Goal: Transaction & Acquisition: Purchase product/service

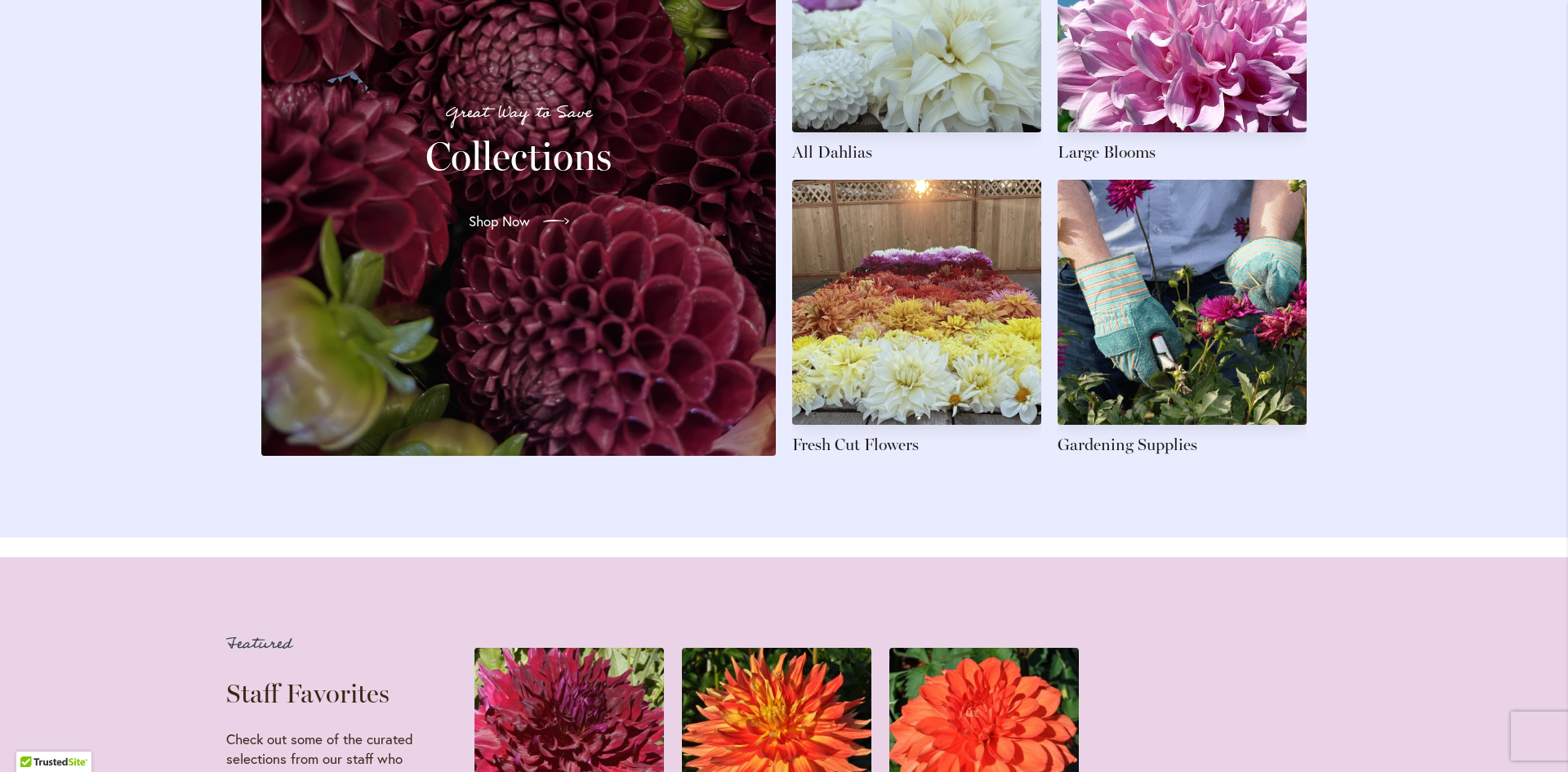
scroll to position [2532, 0]
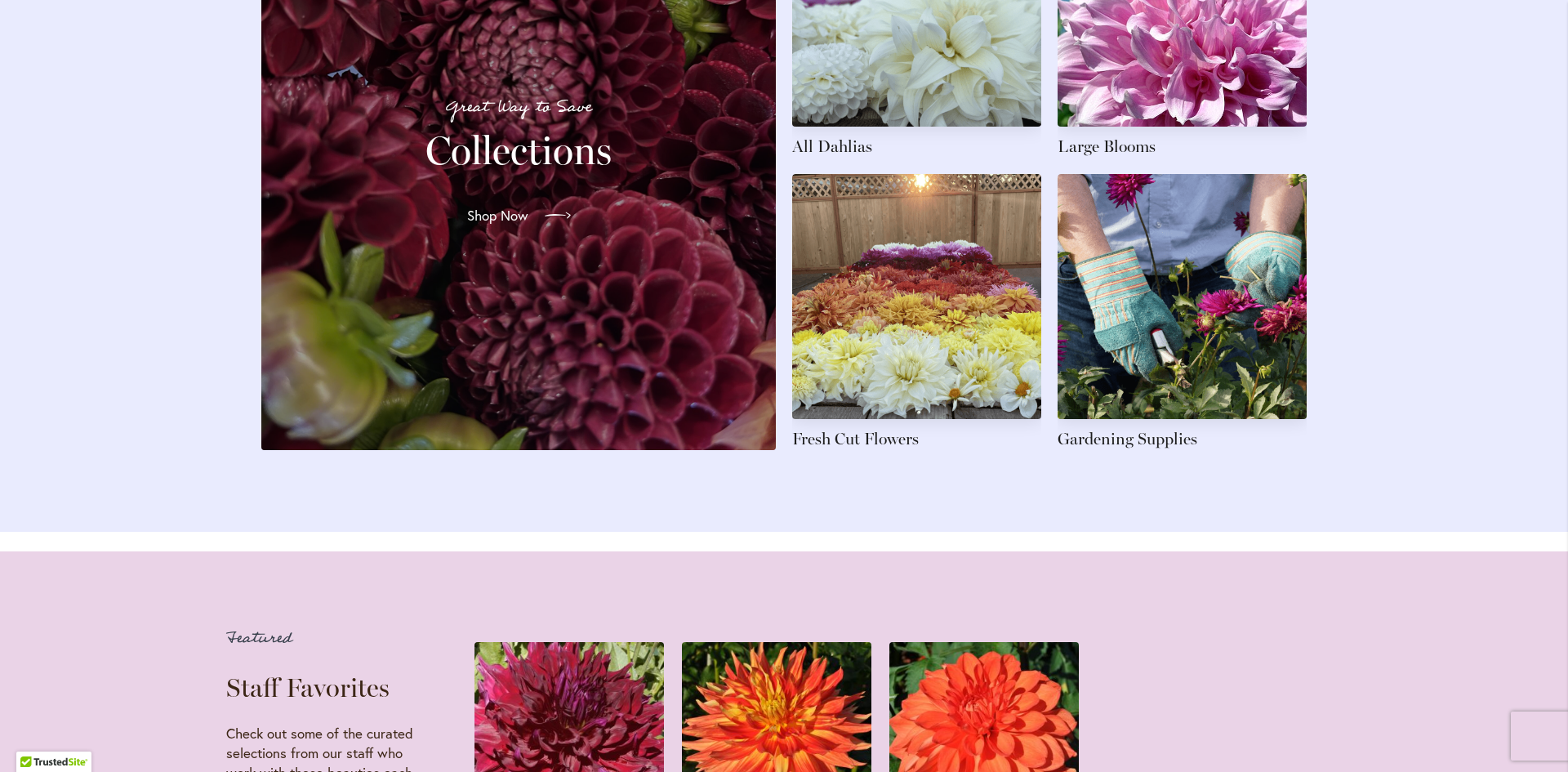
click at [494, 225] on span "Shop Now" at bounding box center [498, 215] width 61 height 20
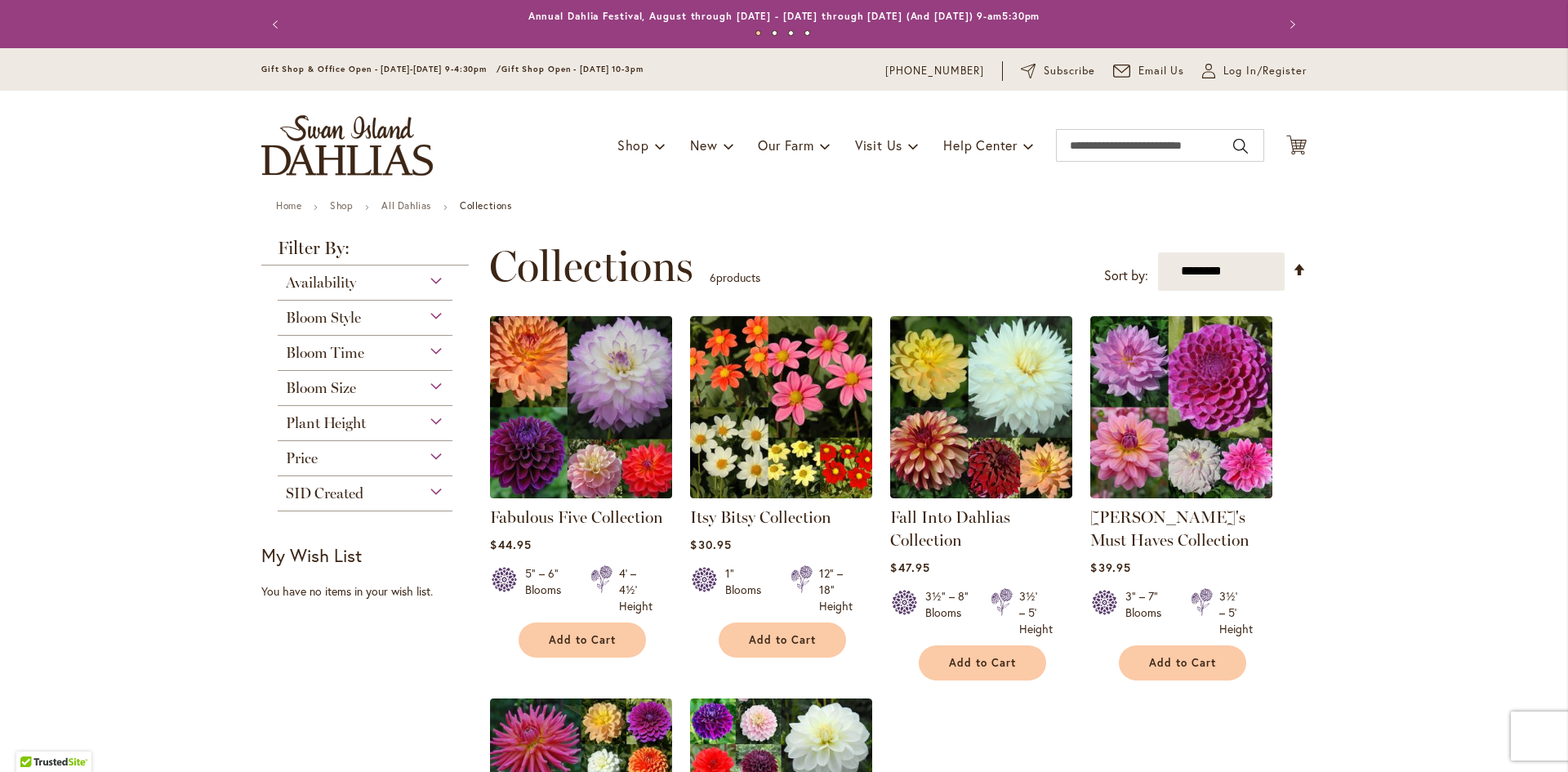
click at [584, 389] on img at bounding box center [581, 406] width 191 height 191
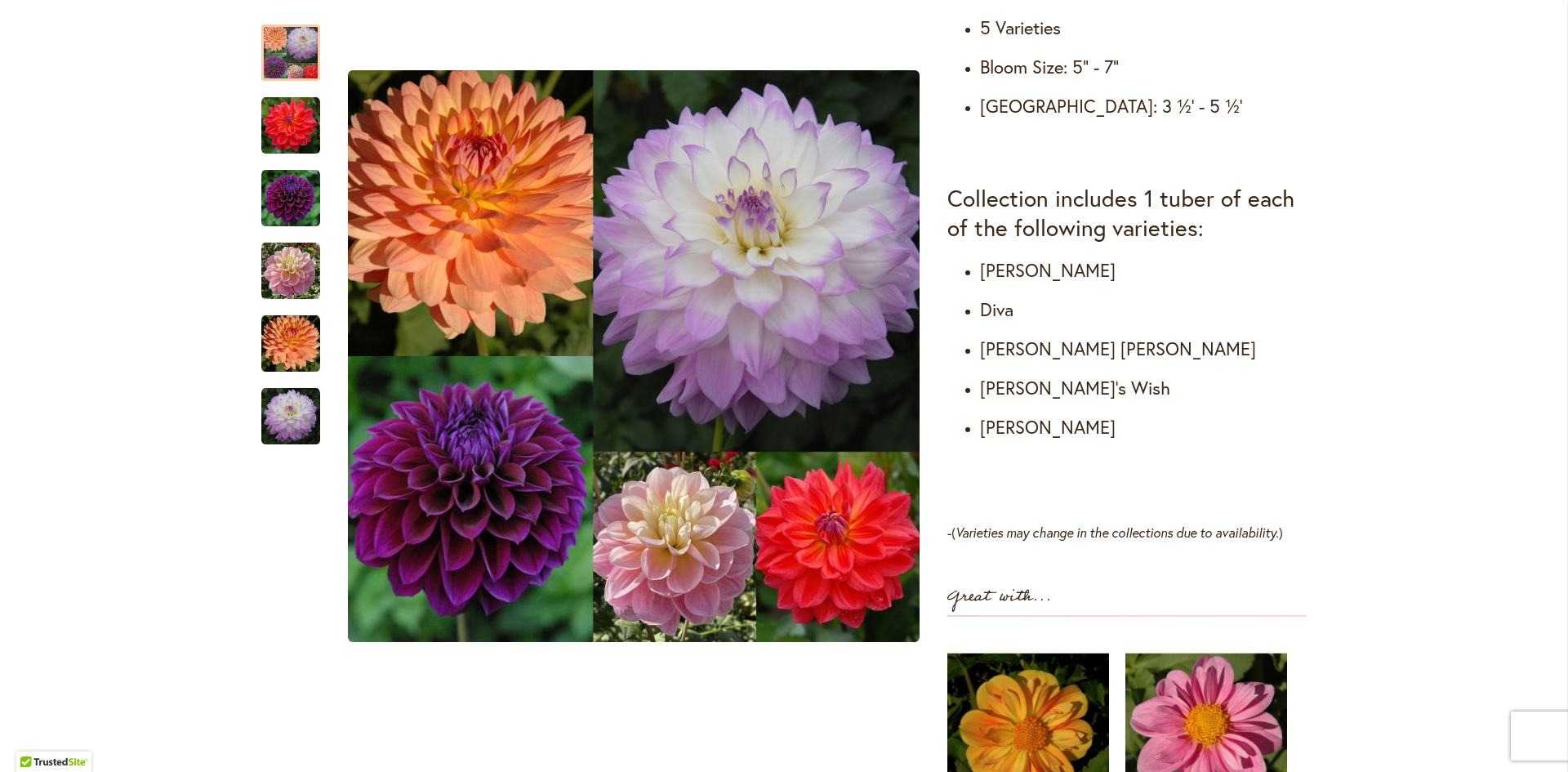
scroll to position [817, 0]
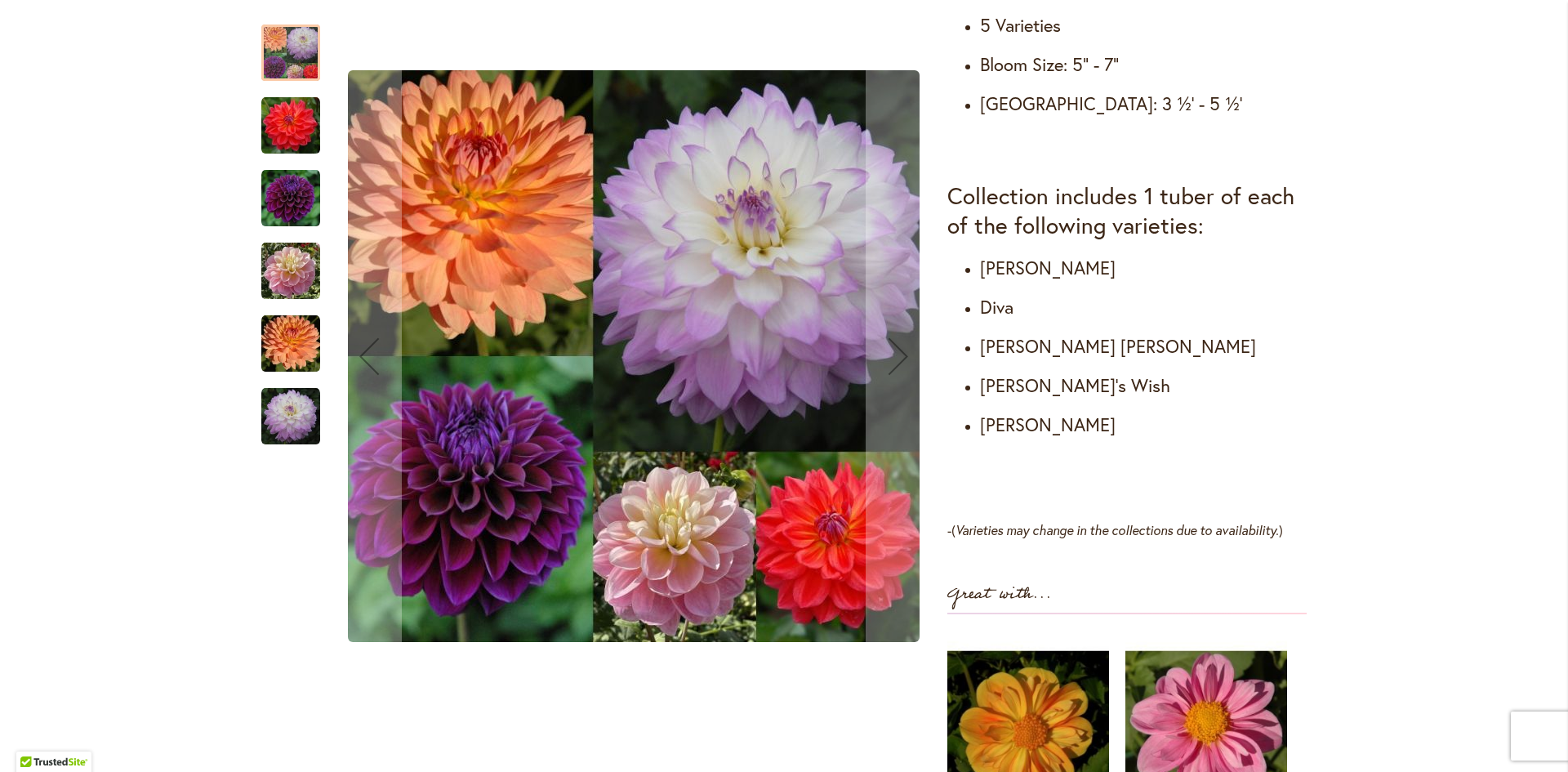
click at [282, 414] on img "MIKAYLA MIRANDA" at bounding box center [290, 416] width 59 height 59
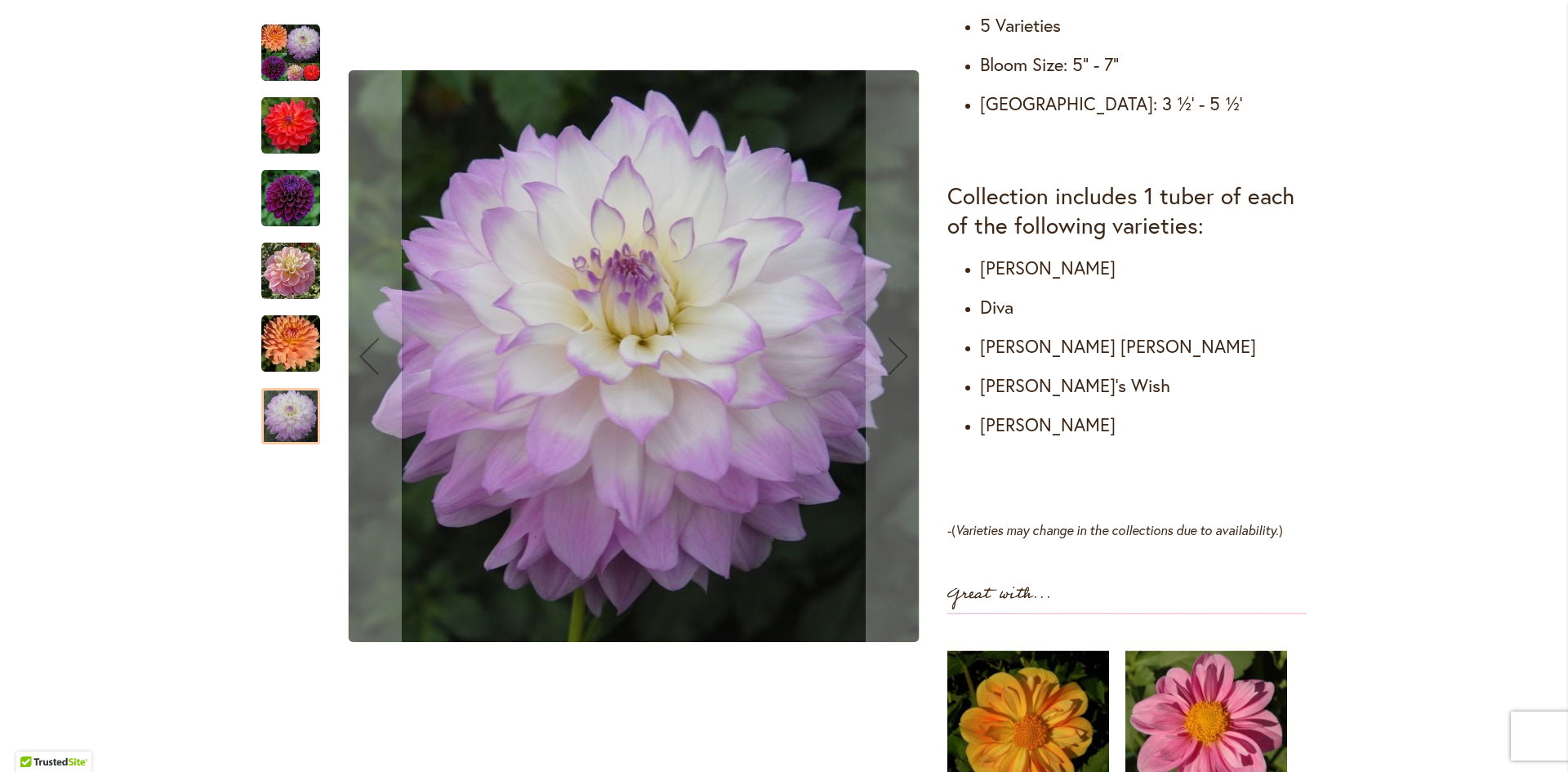
click at [283, 285] on img "GABBIE'S WISH" at bounding box center [290, 271] width 59 height 59
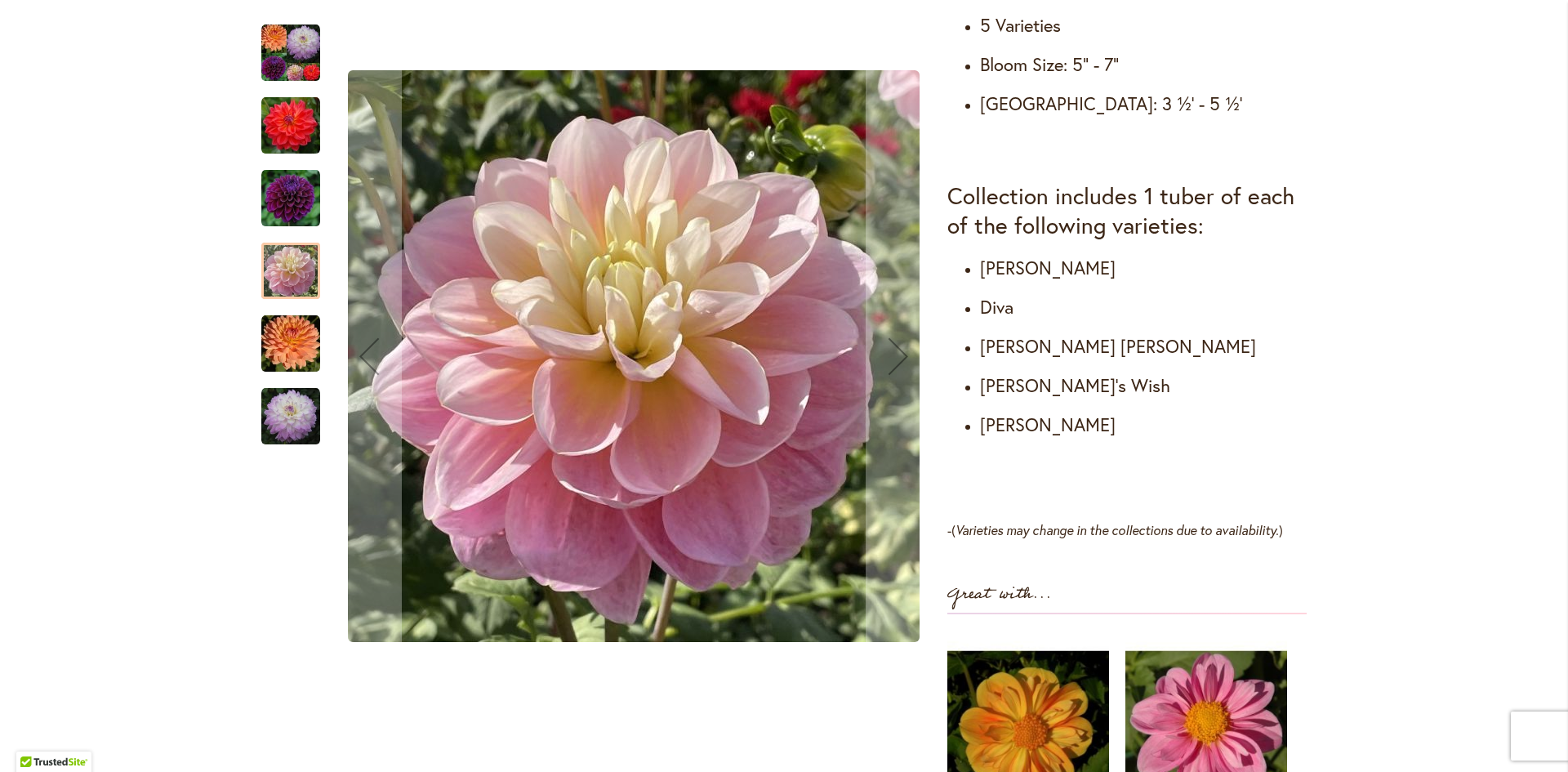
click at [281, 210] on img "DIVA" at bounding box center [290, 198] width 59 height 59
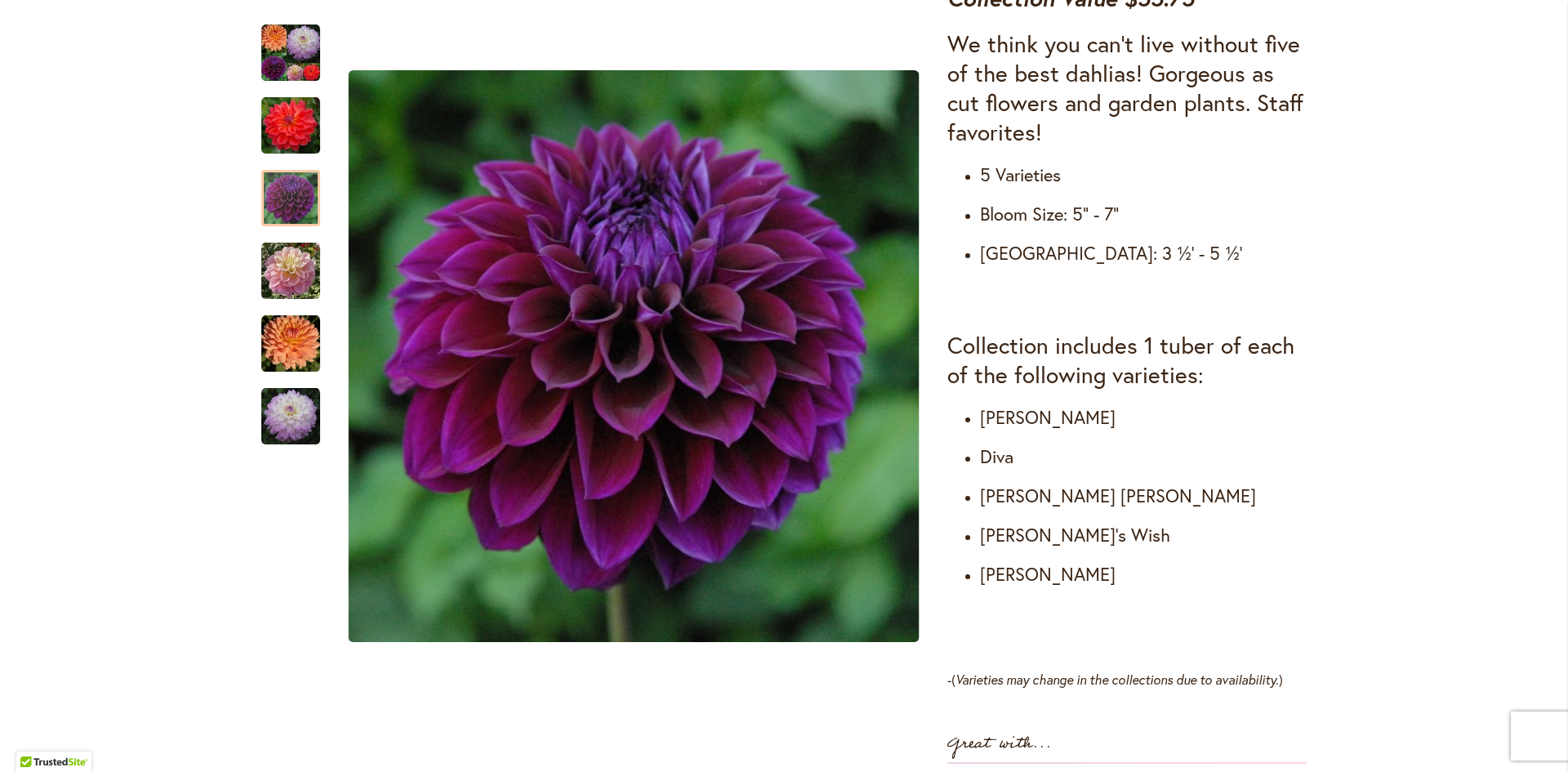
scroll to position [653, 0]
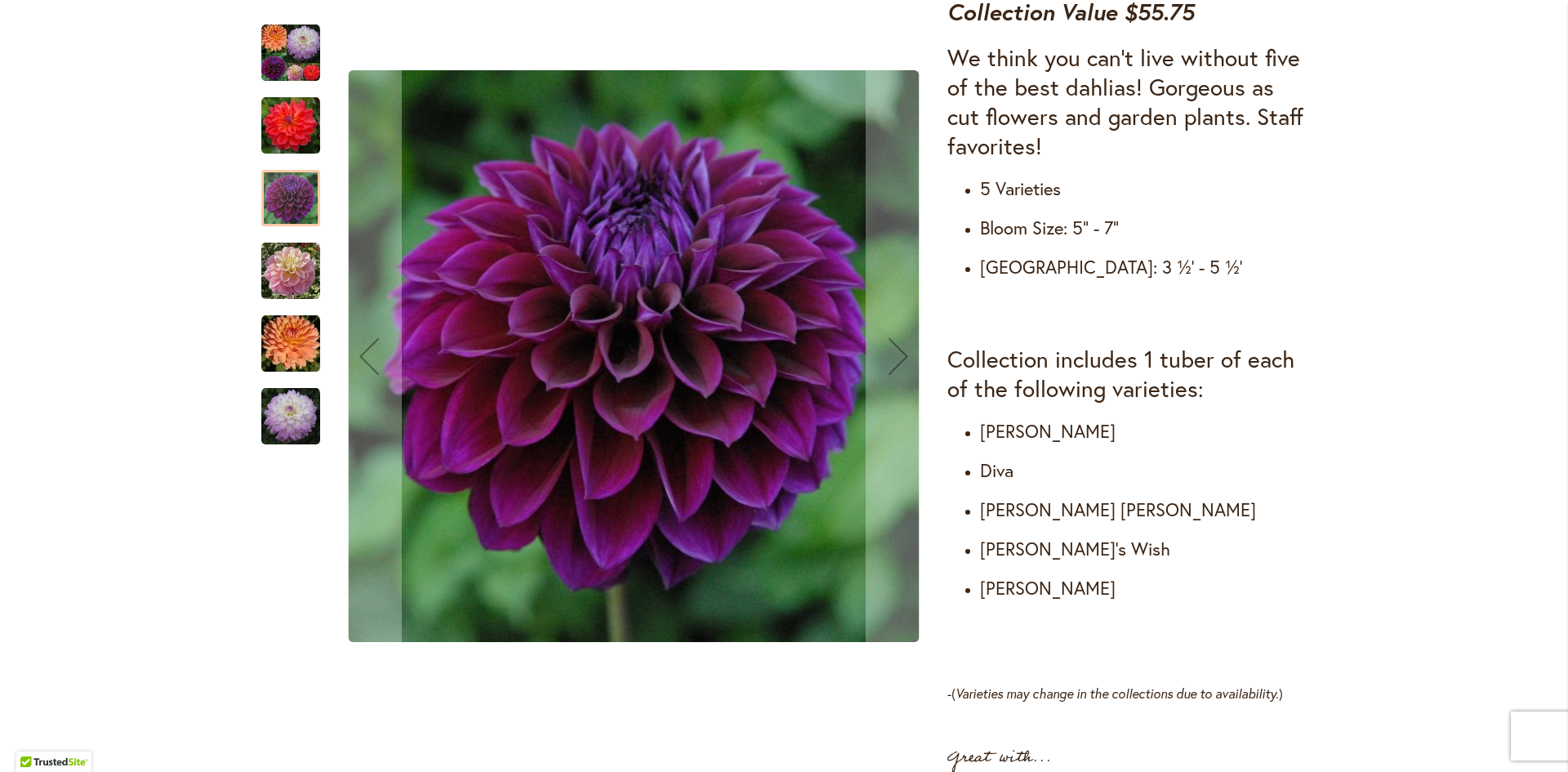
click at [283, 124] on img "COOPER BLAINE" at bounding box center [290, 125] width 59 height 59
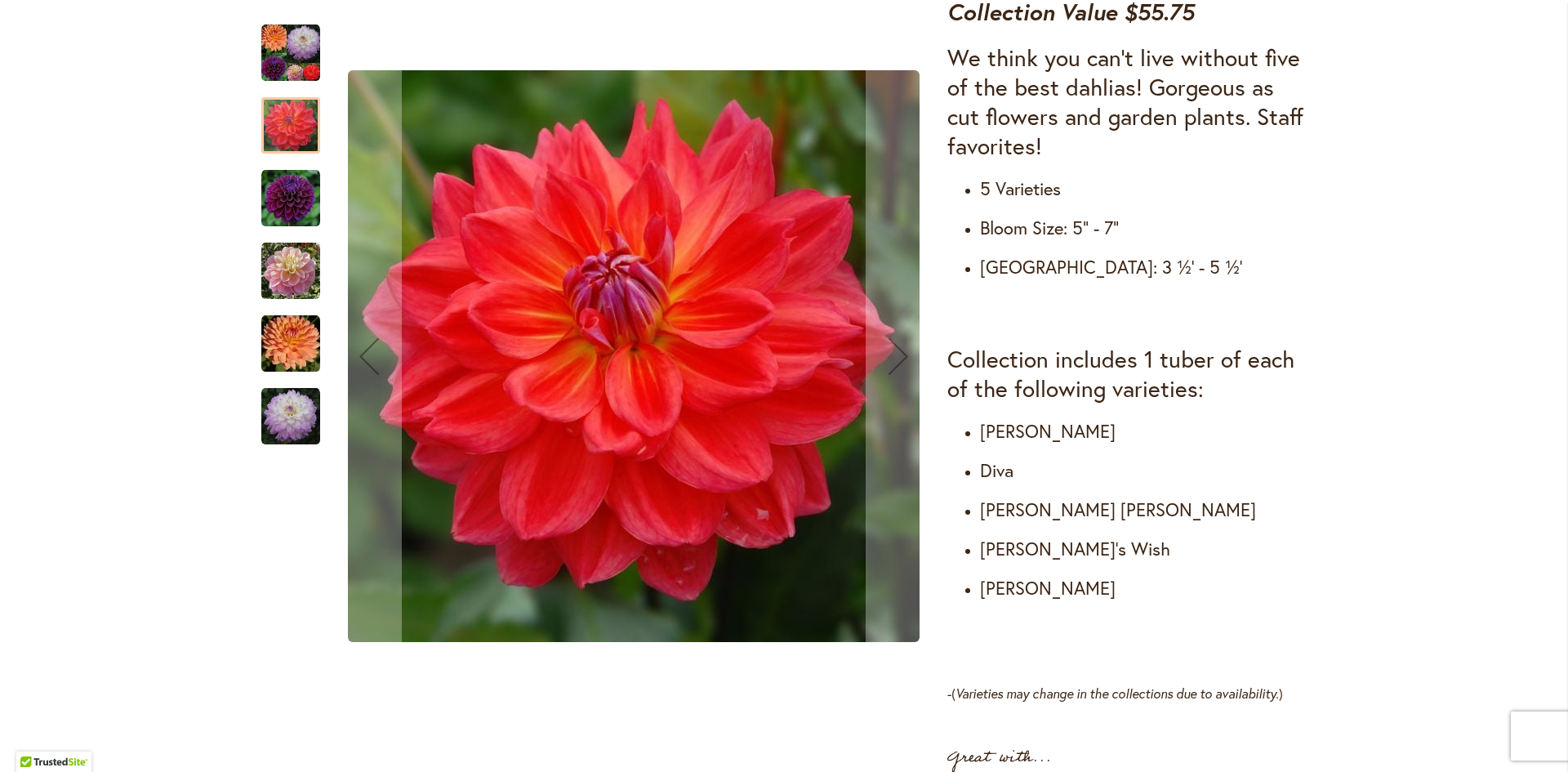
click at [282, 192] on img "DIVA" at bounding box center [290, 198] width 59 height 59
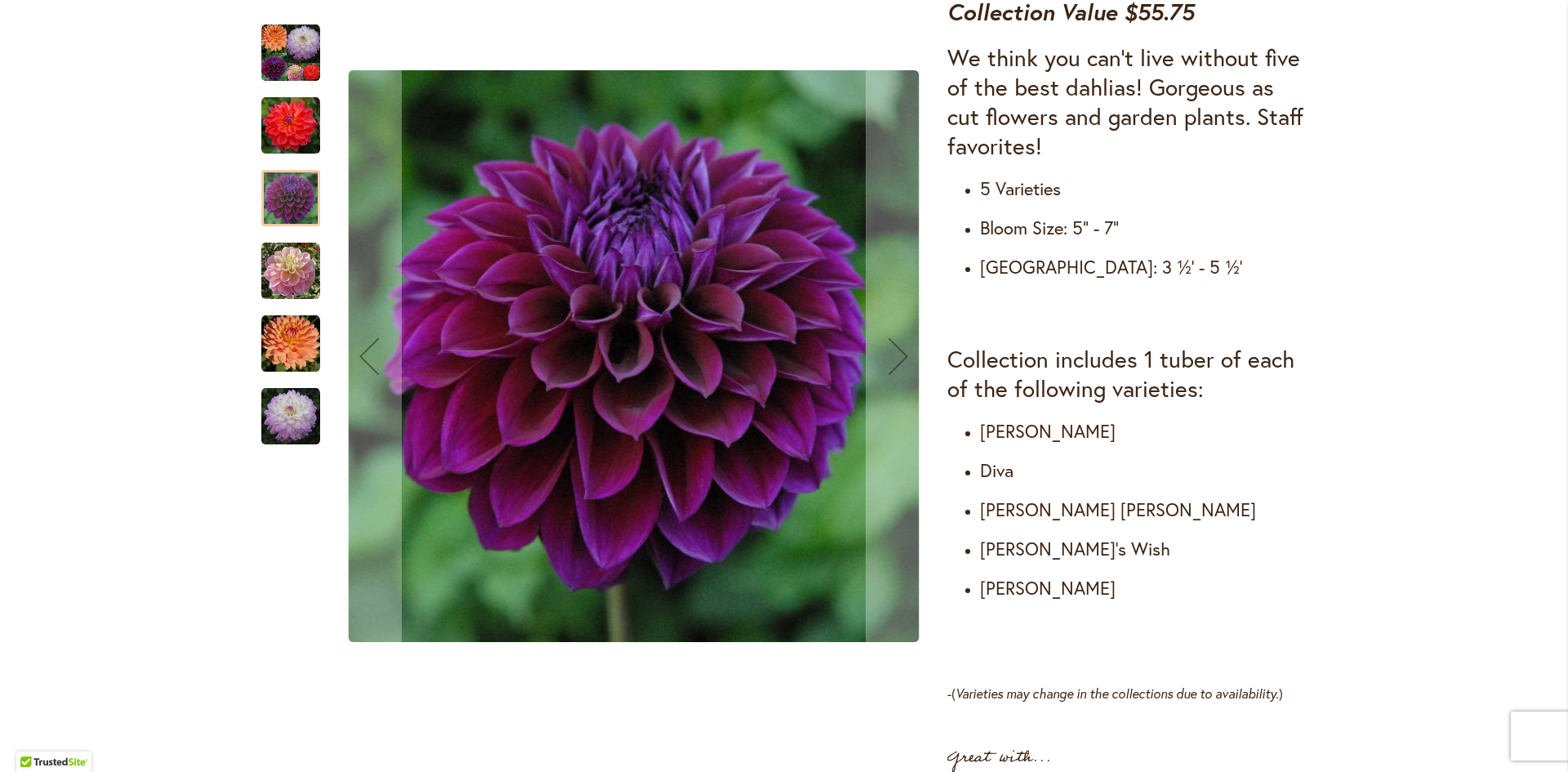
click at [279, 279] on img "GABBIE'S WISH" at bounding box center [290, 271] width 59 height 59
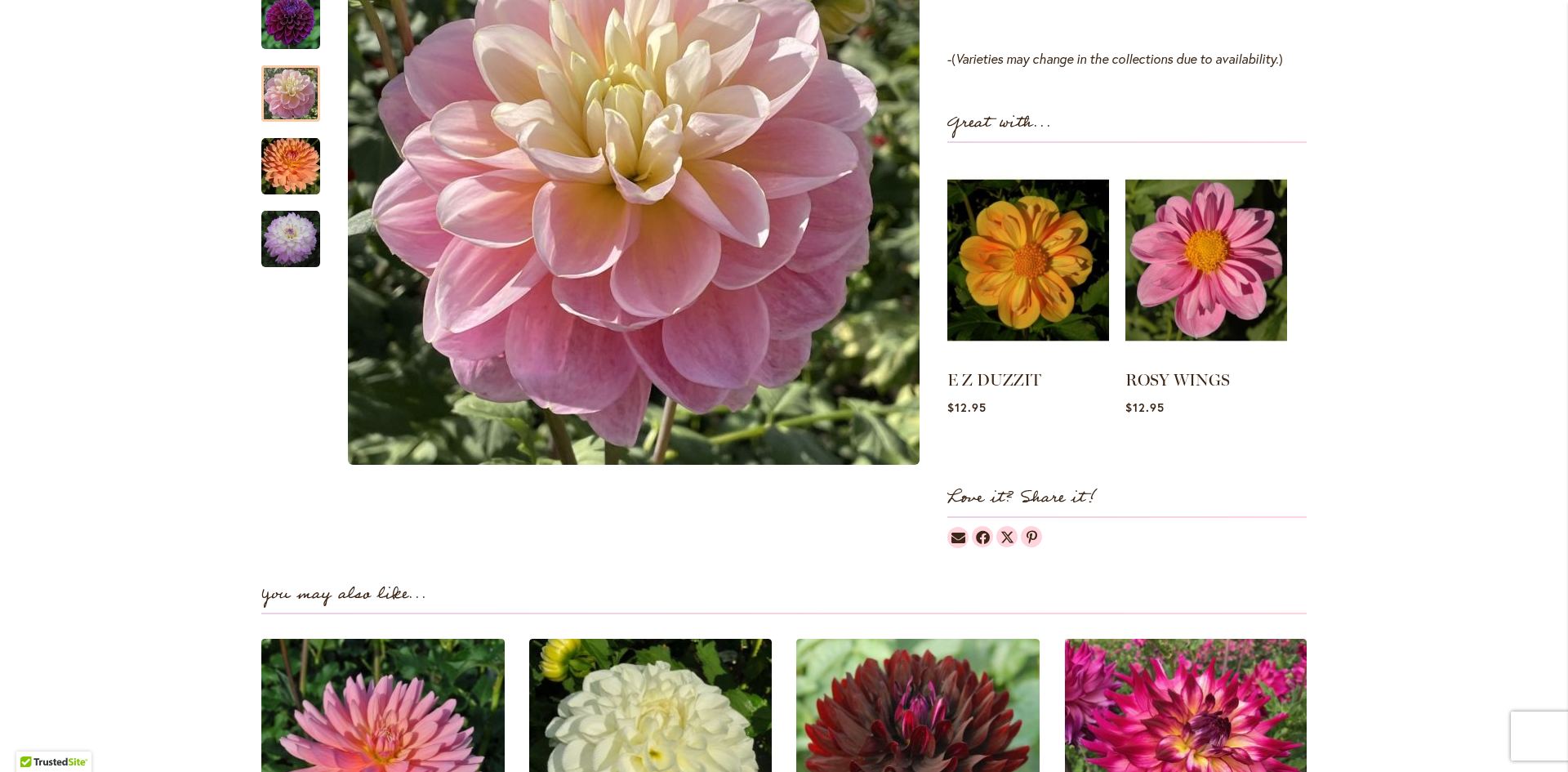
scroll to position [1307, 0]
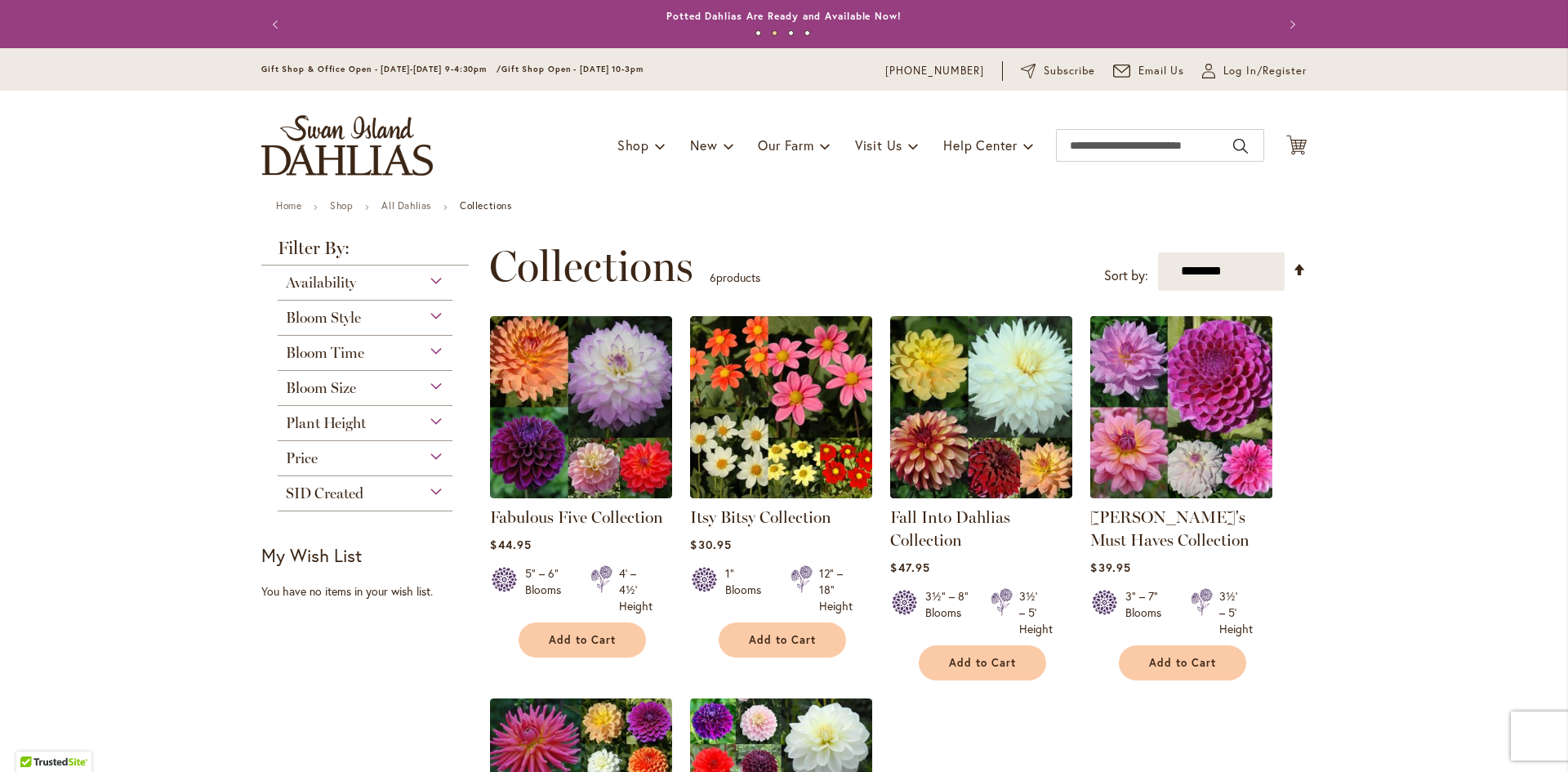
click at [1199, 394] on img at bounding box center [1182, 406] width 191 height 191
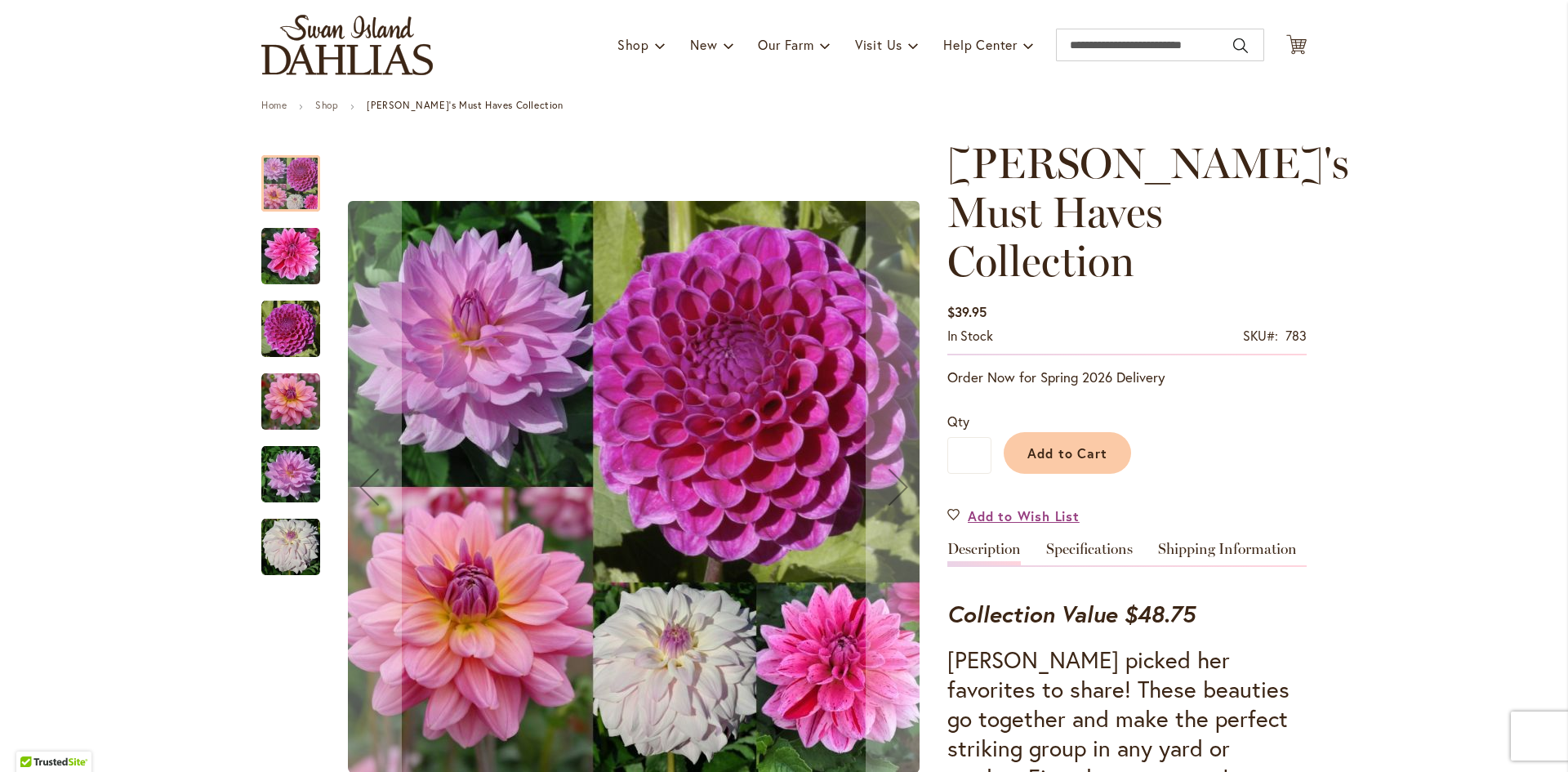
scroll to position [163, 0]
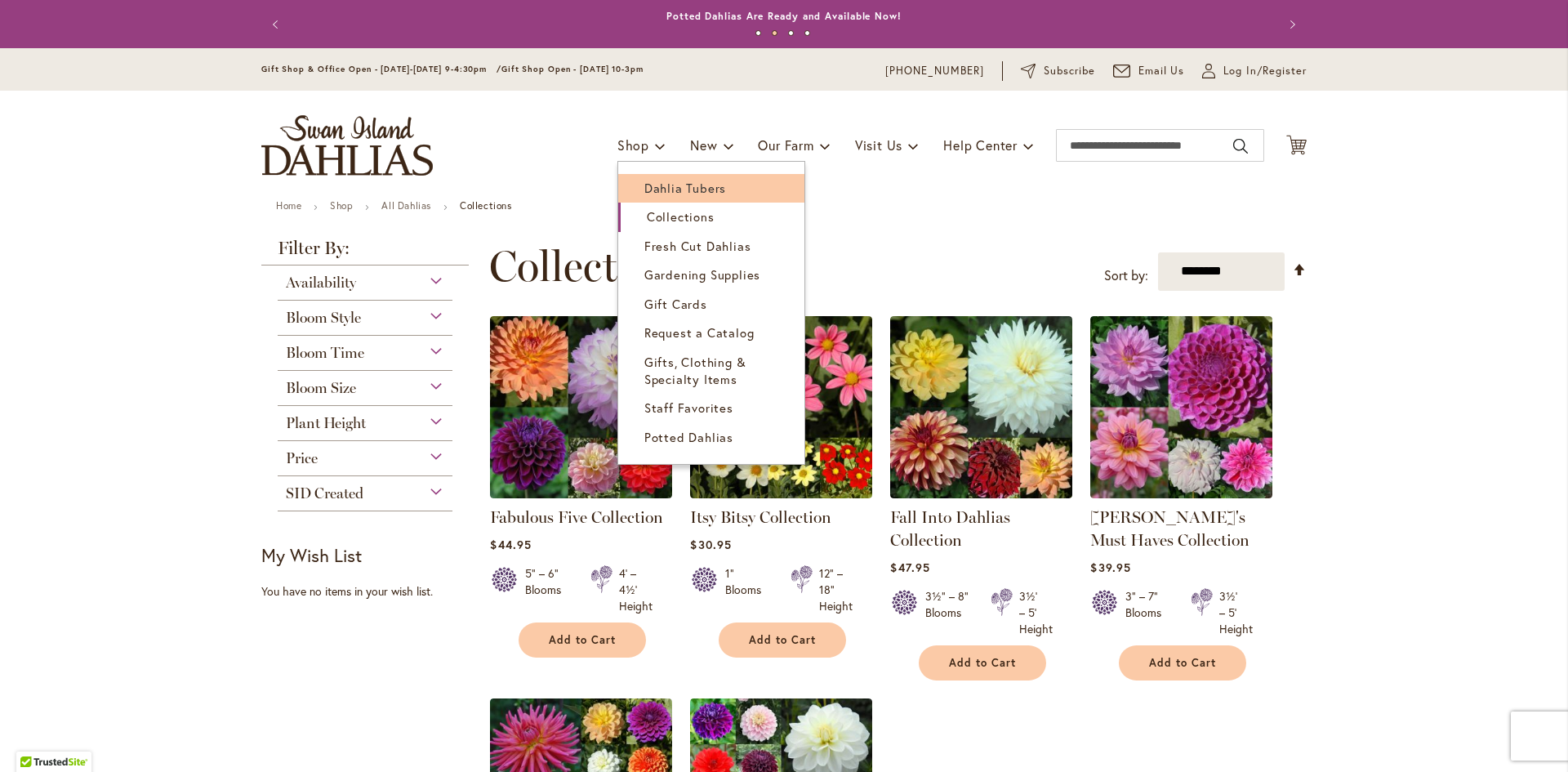
click at [665, 180] on span "Dahlia Tubers" at bounding box center [685, 188] width 82 height 16
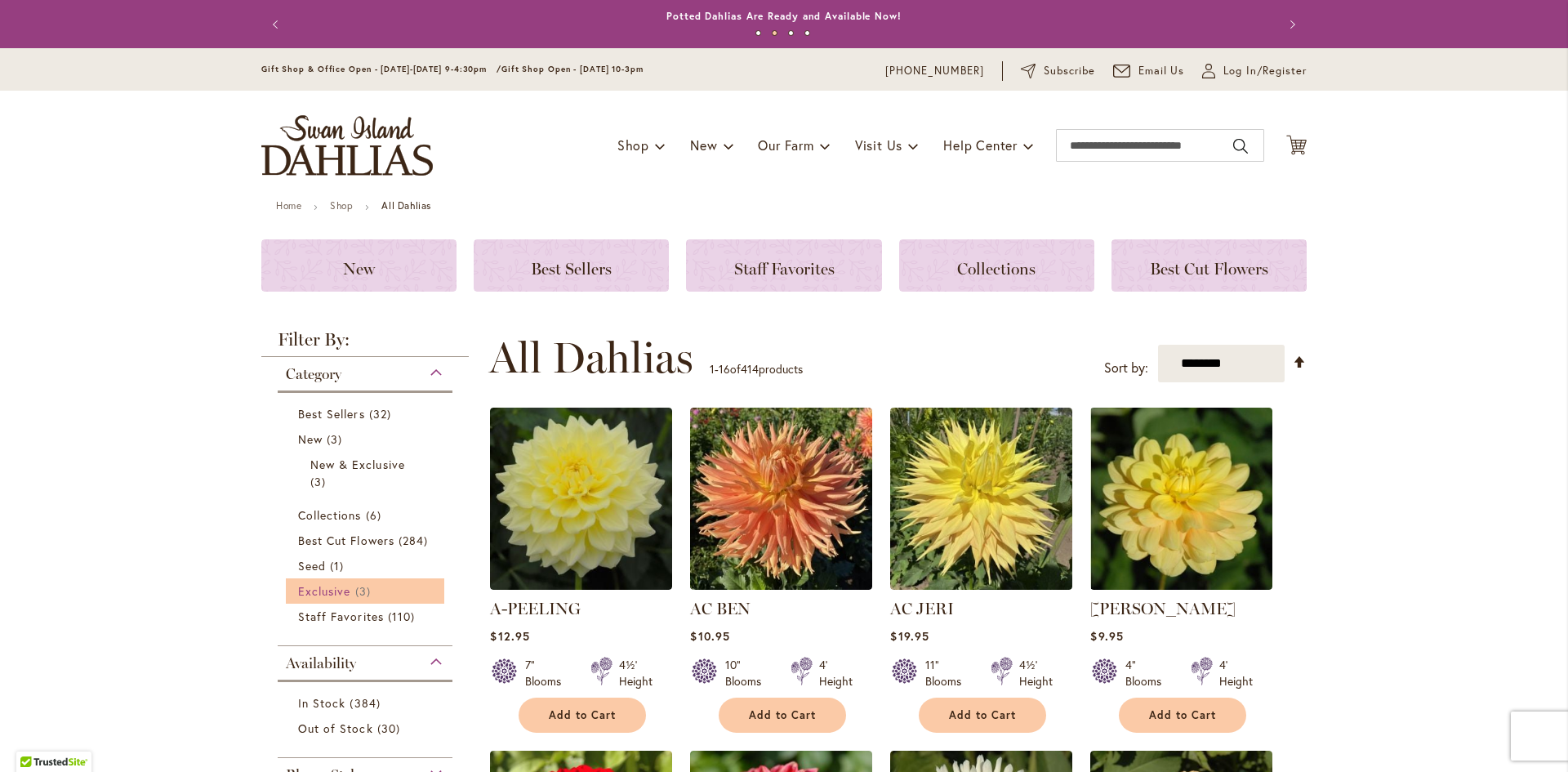
click at [319, 592] on span "Exclusive" at bounding box center [324, 591] width 53 height 15
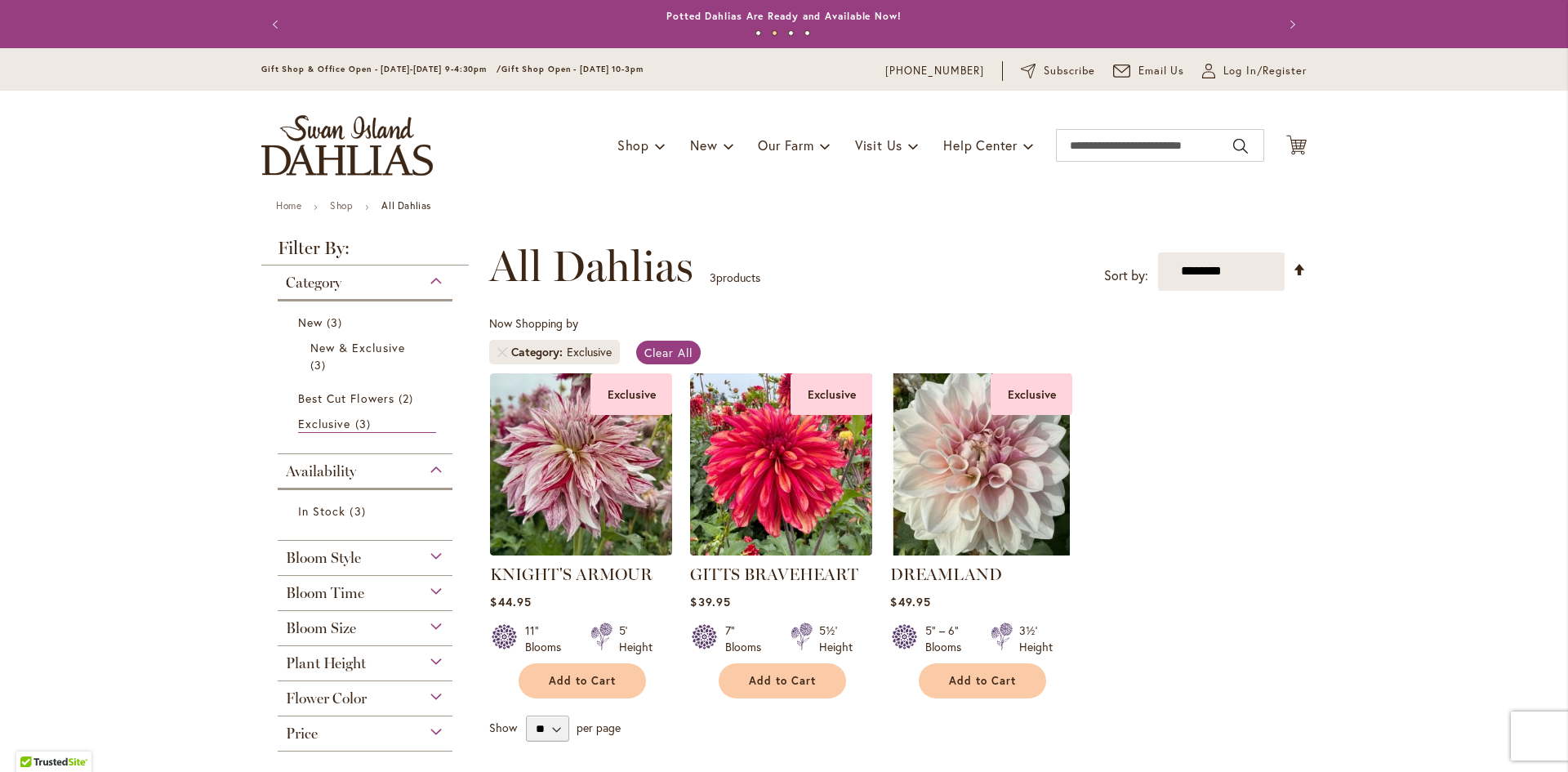
click at [333, 555] on span "Bloom Style" at bounding box center [324, 557] width 75 height 18
click at [432, 555] on div "Bloom Style" at bounding box center [365, 554] width 175 height 26
click at [428, 468] on div "Availability" at bounding box center [365, 467] width 175 height 26
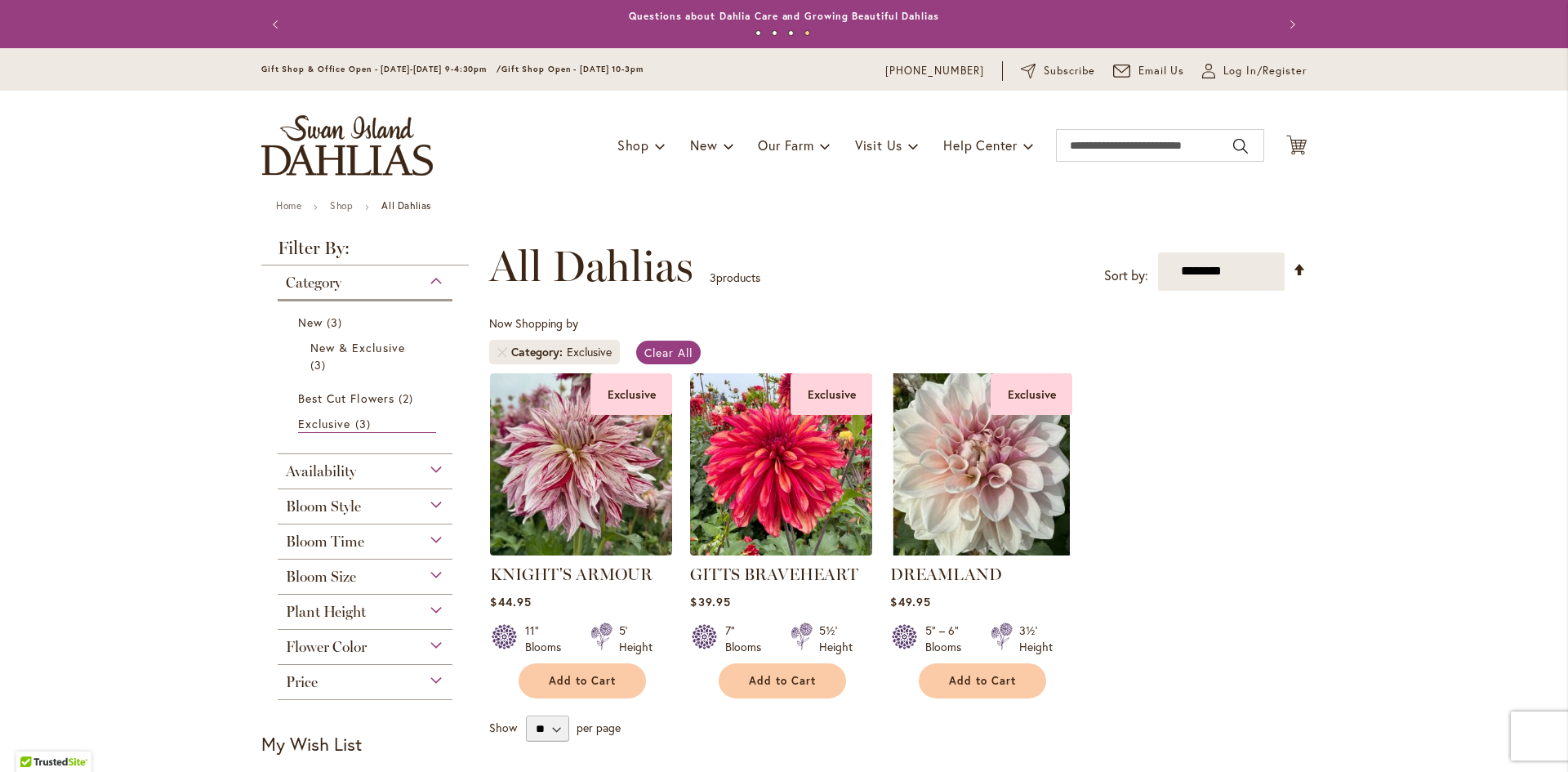
click at [330, 577] on span "Bloom Size" at bounding box center [321, 576] width 71 height 18
click at [329, 657] on span "(B) 6"–8" Blooms" at bounding box center [346, 658] width 96 height 15
